Goal: Find specific page/section: Find specific page/section

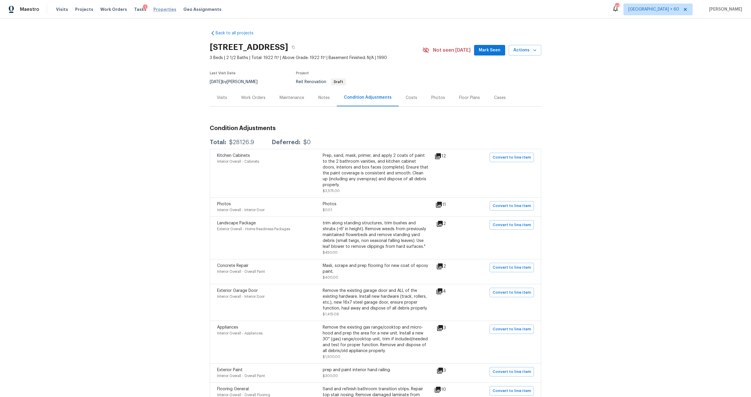
click at [154, 9] on span "Properties" at bounding box center [164, 9] width 23 height 6
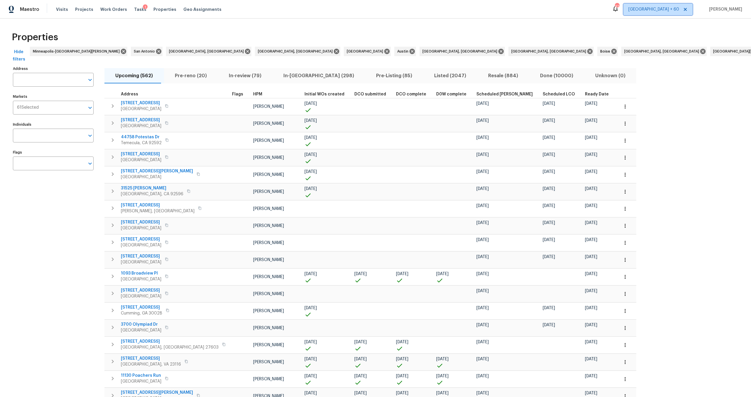
click at [688, 9] on icon at bounding box center [685, 9] width 5 height 5
click at [688, 8] on icon at bounding box center [685, 9] width 5 height 5
click at [158, 9] on span "Properties" at bounding box center [164, 9] width 23 height 6
click at [677, 11] on span "[GEOGRAPHIC_DATA], [GEOGRAPHIC_DATA]" at bounding box center [637, 9] width 83 height 6
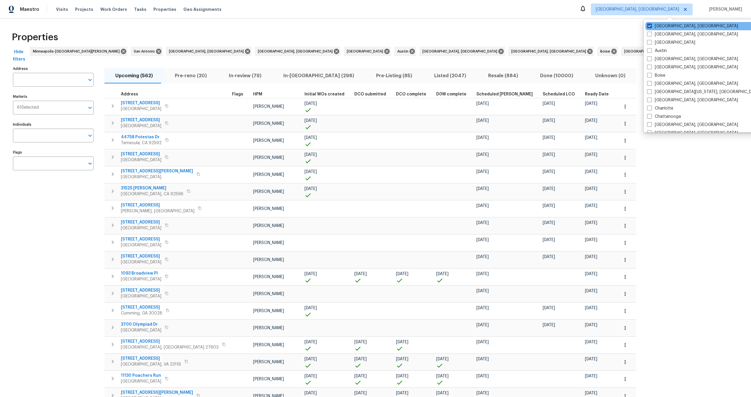
click at [649, 26] on span at bounding box center [649, 25] width 5 height 5
click at [649, 26] on input "[GEOGRAPHIC_DATA], [GEOGRAPHIC_DATA]" at bounding box center [649, 25] width 4 height 4
checkbox input "true"
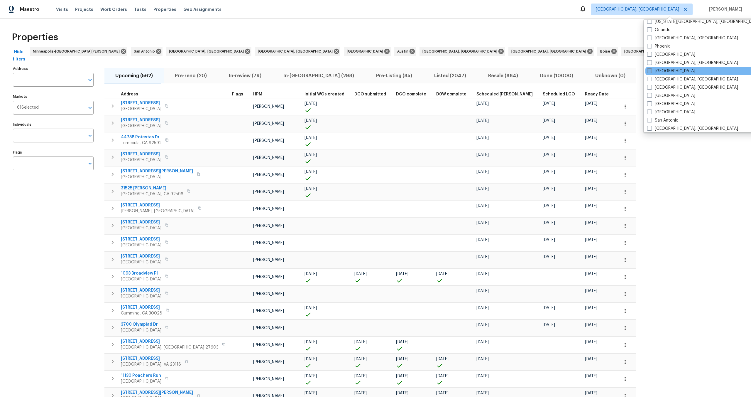
scroll to position [340, 0]
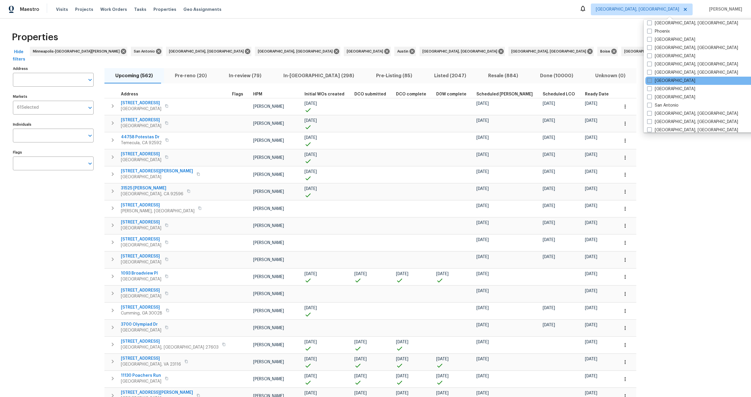
click at [651, 83] on label "[GEOGRAPHIC_DATA]" at bounding box center [671, 81] width 48 height 6
click at [651, 82] on input "[GEOGRAPHIC_DATA]" at bounding box center [649, 80] width 4 height 4
checkbox input "true"
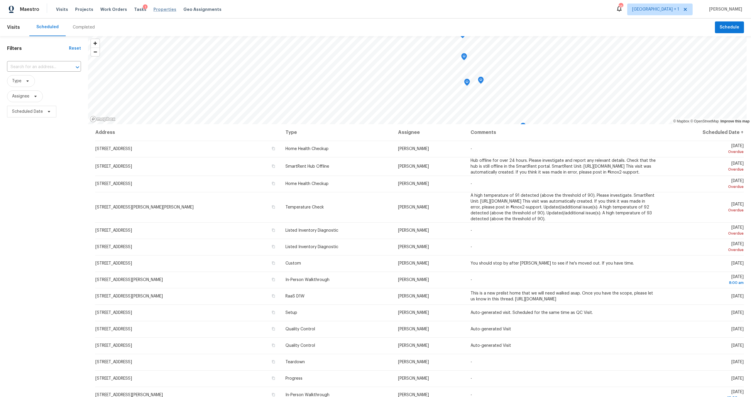
click at [156, 8] on span "Properties" at bounding box center [164, 9] width 23 height 6
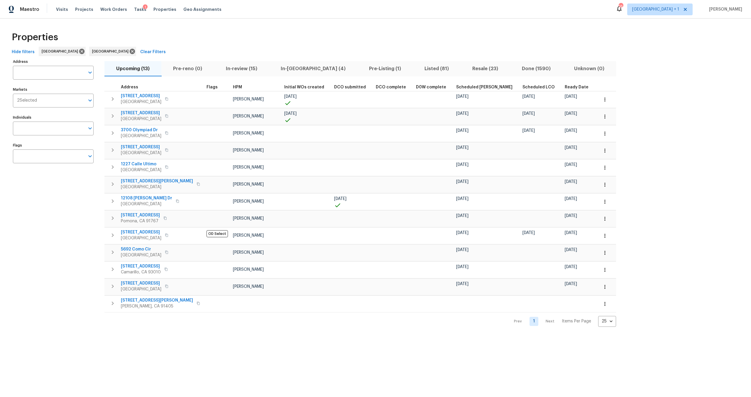
click at [251, 38] on div "Properties" at bounding box center [375, 37] width 732 height 19
click at [299, 40] on div "Properties" at bounding box center [375, 37] width 732 height 19
click at [251, 68] on span "In-review (15)" at bounding box center [241, 69] width 48 height 8
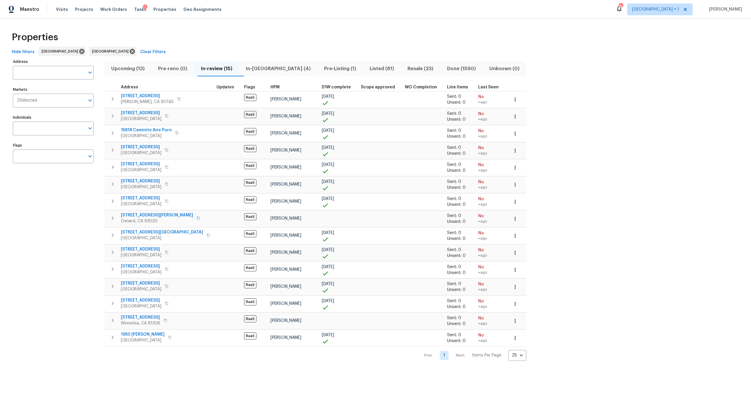
click at [268, 45] on div "Properties" at bounding box center [375, 37] width 732 height 19
click at [653, 8] on span "Los Angeles + 1" at bounding box center [659, 10] width 65 height 12
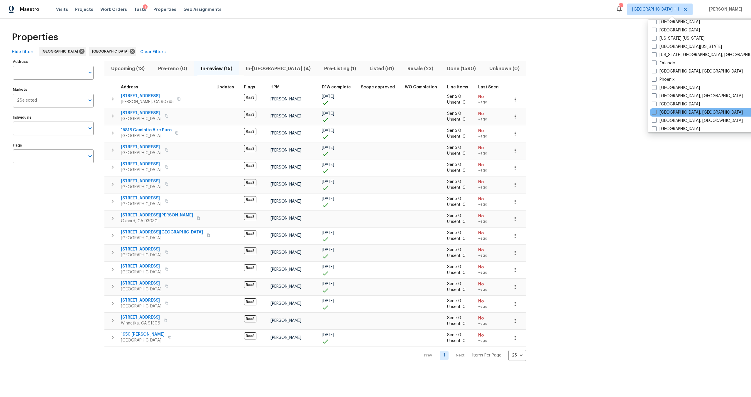
scroll to position [300, 0]
click at [656, 128] on span at bounding box center [654, 128] width 5 height 5
click at [656, 128] on input "[GEOGRAPHIC_DATA]" at bounding box center [654, 128] width 4 height 4
checkbox input "true"
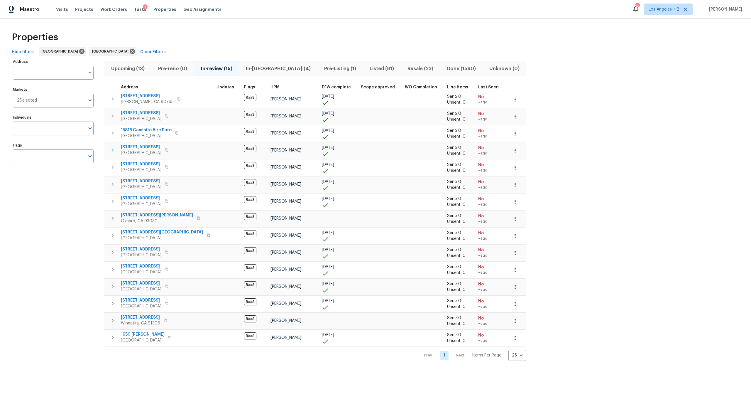
click at [546, 119] on div "Address Address Markets 2 Selected Markets Individuals Individuals Flags Flags …" at bounding box center [375, 209] width 732 height 303
click at [283, 38] on div "Properties" at bounding box center [375, 37] width 732 height 19
click at [670, 13] on span "Los Angeles + 2" at bounding box center [668, 10] width 49 height 12
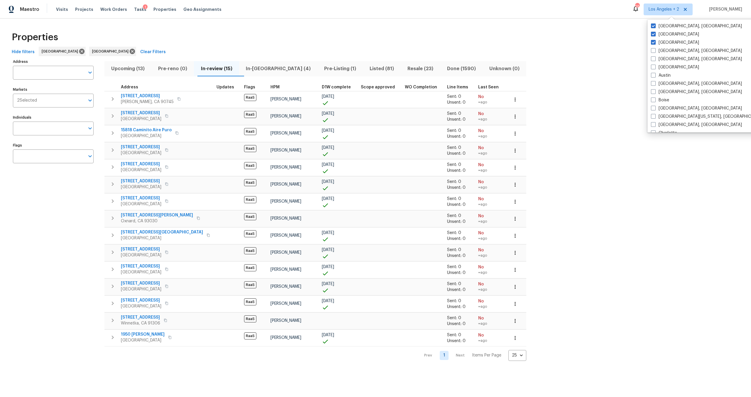
drag, startPoint x: 362, startPoint y: 21, endPoint x: 266, endPoint y: 25, distance: 96.3
click at [362, 21] on div "Properties Hide filters Los Angeles San Diego Clear Filters Address Address Mar…" at bounding box center [375, 194] width 751 height 352
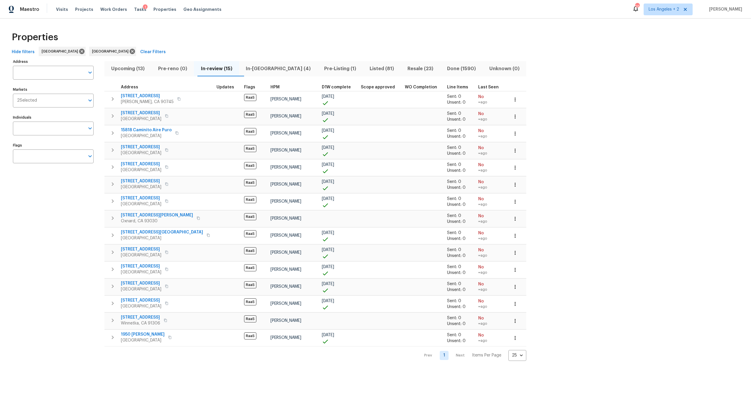
drag, startPoint x: 207, startPoint y: 52, endPoint x: 54, endPoint y: 25, distance: 155.4
click at [207, 52] on div "Hide filters Los Angeles San Diego Clear Filters" at bounding box center [375, 52] width 732 height 11
